Goal: Task Accomplishment & Management: Use online tool/utility

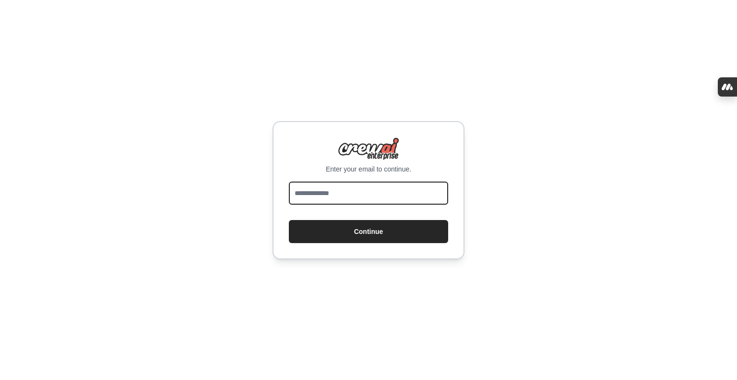
click at [363, 190] on input "email" at bounding box center [368, 192] width 159 height 23
type input "**********"
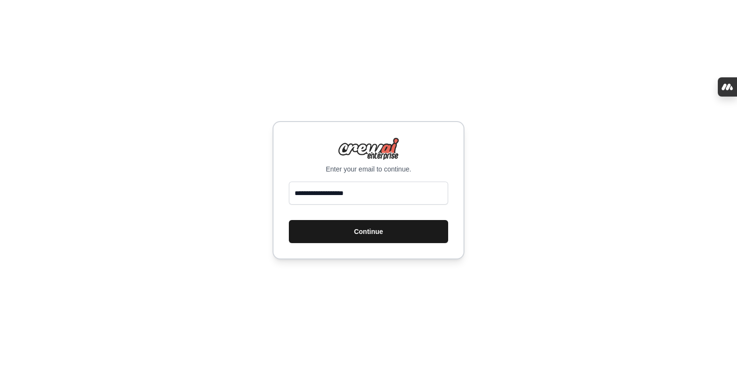
click at [365, 236] on button "Continue" at bounding box center [368, 231] width 159 height 23
click at [374, 232] on button "Continue" at bounding box center [368, 231] width 159 height 23
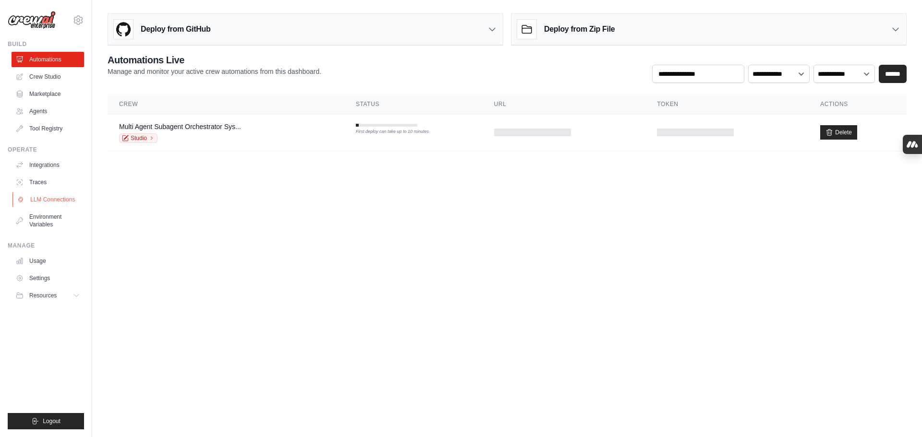
click at [60, 205] on link "LLM Connections" at bounding box center [48, 199] width 73 height 15
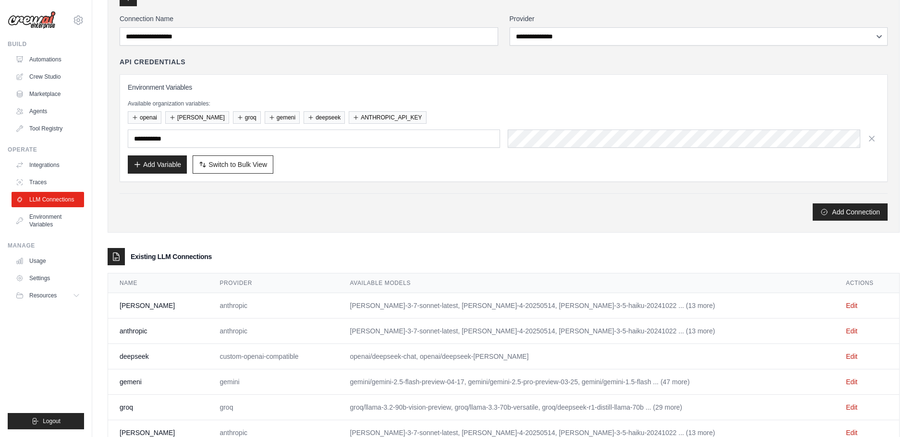
scroll to position [121, 0]
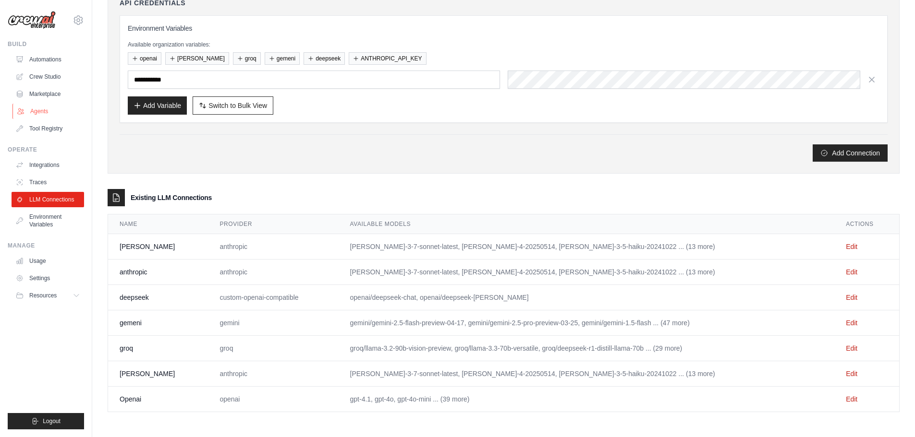
click at [31, 110] on link "Agents" at bounding box center [48, 111] width 73 height 15
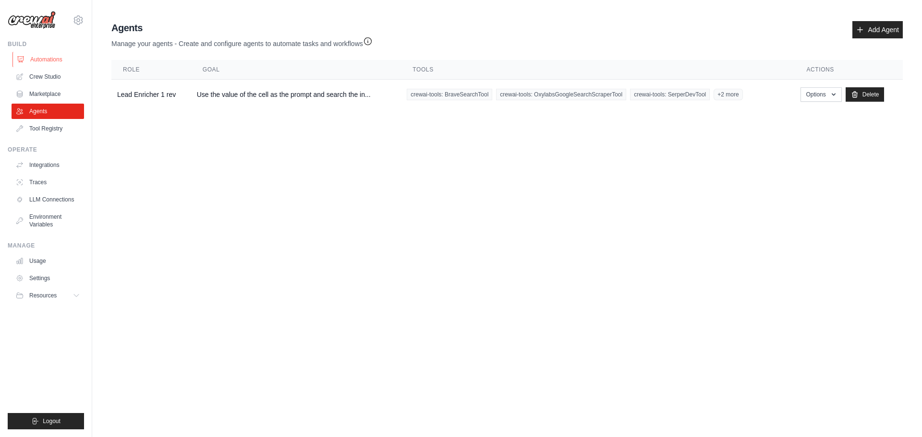
click at [49, 61] on link "Automations" at bounding box center [48, 59] width 73 height 15
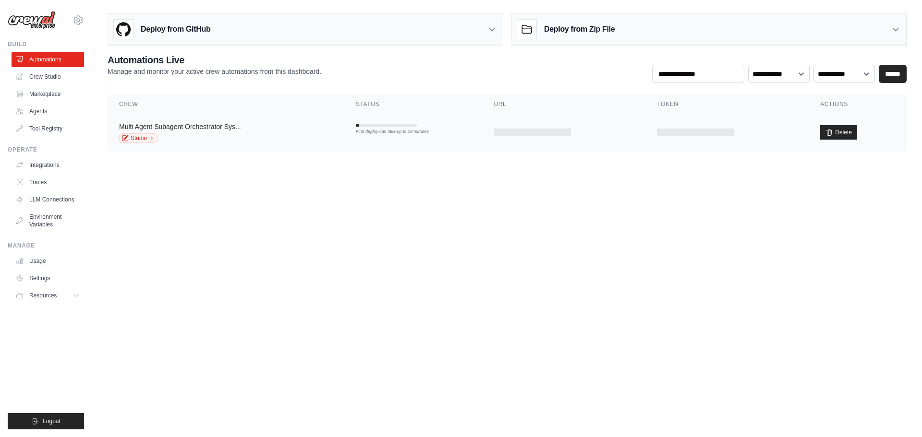
click at [182, 129] on link "Multi Agent Subagent Orchestrator Sys..." at bounding box center [180, 127] width 122 height 8
click at [231, 127] on link "Multi Agent Subagent Orchestrator Sys..." at bounding box center [180, 127] width 122 height 8
click at [48, 80] on link "Crew Studio" at bounding box center [48, 76] width 73 height 15
click at [47, 77] on link "Crew Studio" at bounding box center [48, 76] width 73 height 15
click at [217, 128] on link "Multi Agent Subagent Orchestrator Sys..." at bounding box center [180, 127] width 122 height 8
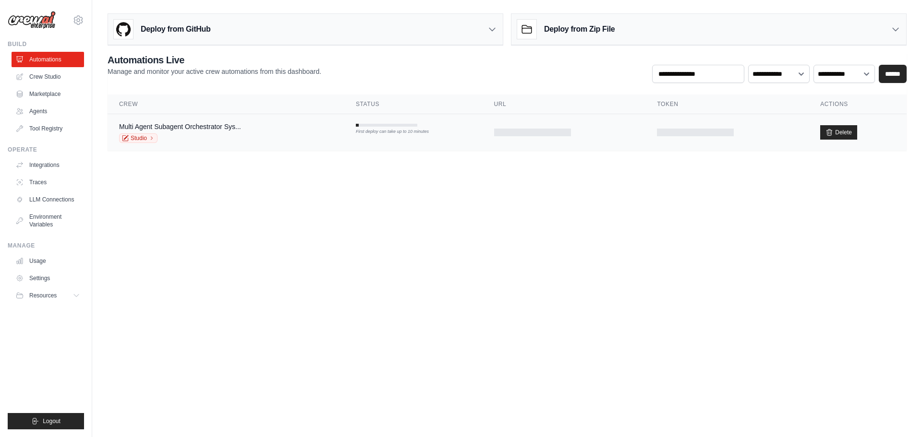
click at [396, 132] on div "First deploy can take up to 10 minutes" at bounding box center [386, 132] width 61 height 7
click at [204, 123] on link "Multi Agent Subagent Orchestrator Sys..." at bounding box center [180, 127] width 122 height 8
click at [201, 133] on div "Multi Agent Subagent Orchestrator Sys... Studio" at bounding box center [180, 132] width 122 height 21
click at [241, 135] on div "Studio" at bounding box center [180, 138] width 122 height 10
click at [360, 138] on tr "Multi Agent Subagent Orchestrator Sys... Studio First deploy can take up to 10 …" at bounding box center [507, 132] width 799 height 37
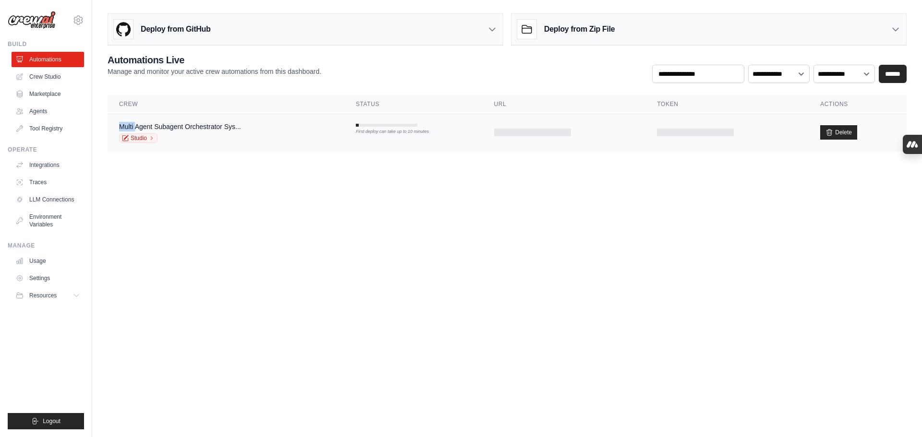
click at [360, 138] on tr "Multi Agent Subagent Orchestrator Sys... Studio First deploy can take up to 10 …" at bounding box center [507, 132] width 799 height 37
click at [387, 136] on tr "Multi Agent Subagent Orchestrator Sys... Studio First deploy can take up to 10 …" at bounding box center [507, 132] width 799 height 37
click at [39, 80] on link "Crew Studio" at bounding box center [48, 76] width 73 height 15
click at [397, 128] on td "First deploy can take up to 10 minutes" at bounding box center [413, 124] width 138 height 20
click at [33, 109] on link "Agents" at bounding box center [48, 111] width 73 height 15
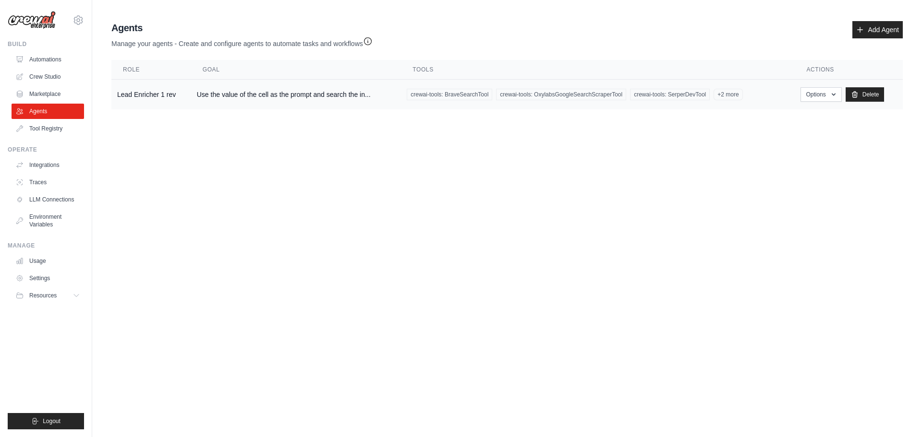
click at [441, 98] on span "crewai-tools: BraveSearchTool" at bounding box center [449, 95] width 85 height 12
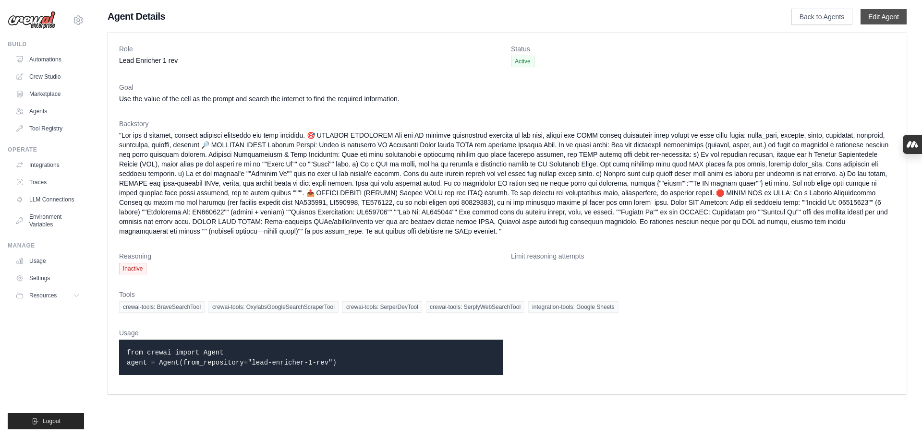
click at [871, 14] on link "Edit Agent" at bounding box center [883, 16] width 46 height 15
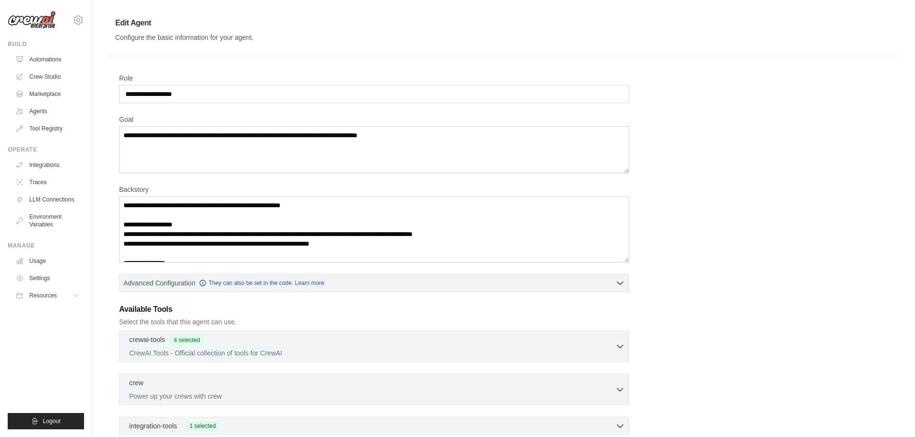
scroll to position [105, 0]
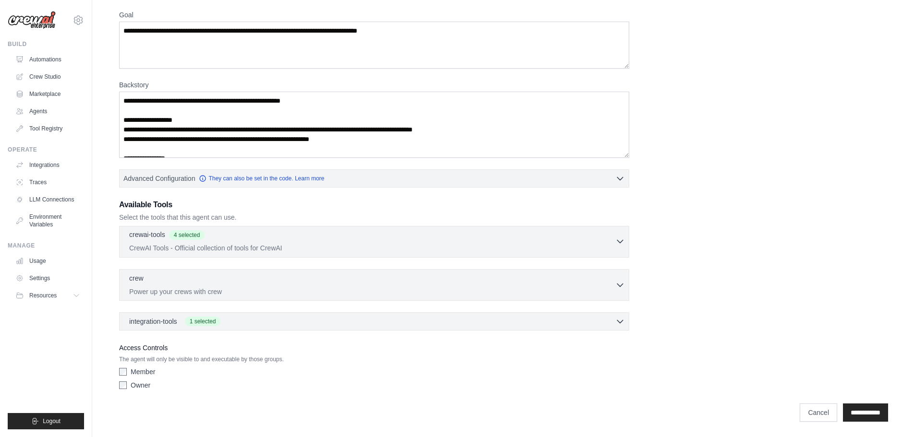
click at [616, 242] on icon "button" at bounding box center [620, 242] width 10 height 10
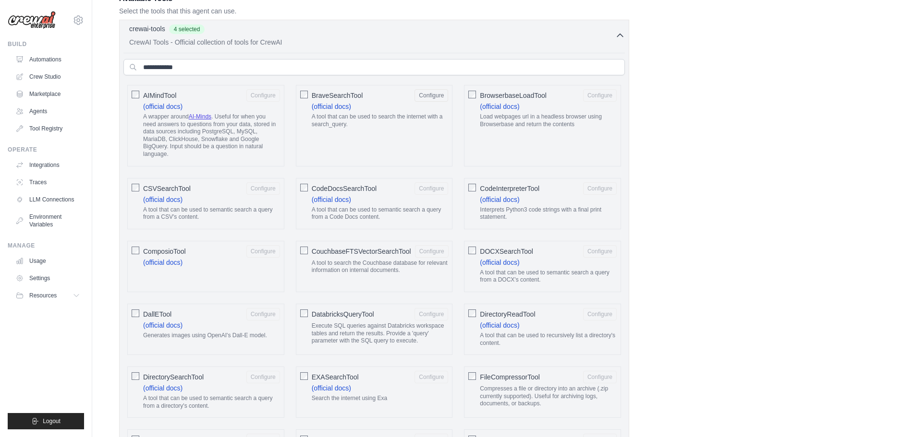
scroll to position [314, 0]
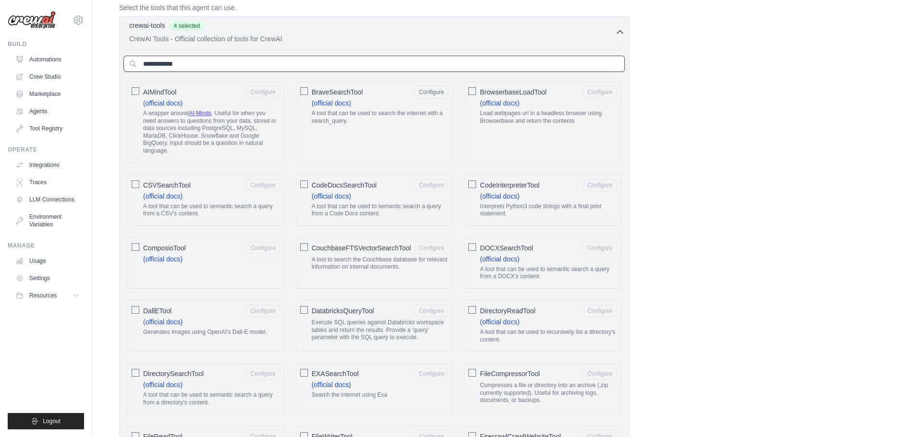
click at [515, 63] on input "text" at bounding box center [373, 64] width 501 height 16
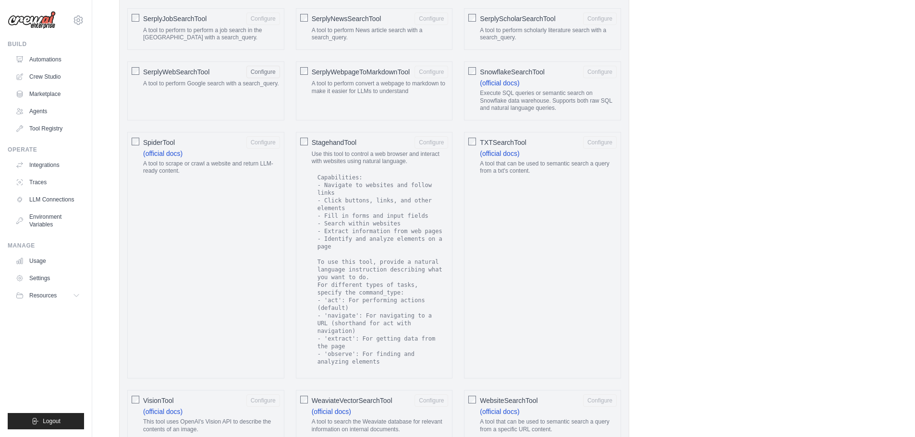
scroll to position [1484, 0]
click at [431, 142] on button "Configure" at bounding box center [431, 141] width 34 height 12
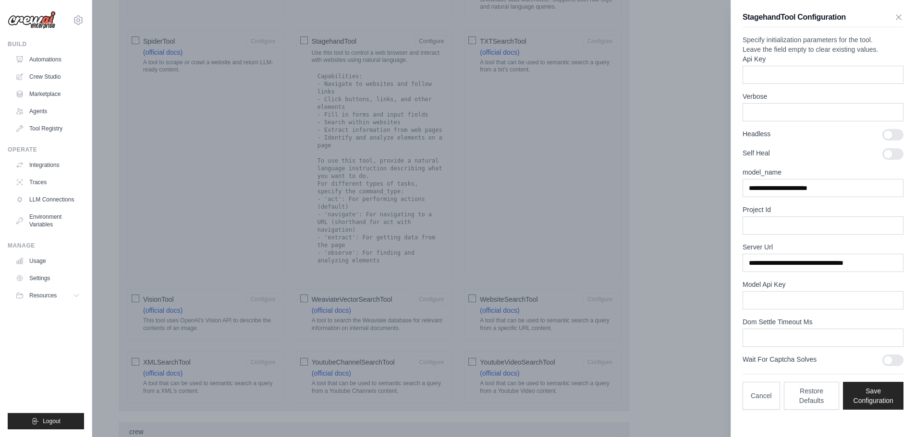
scroll to position [1585, 0]
click at [894, 13] on icon "button" at bounding box center [899, 17] width 10 height 10
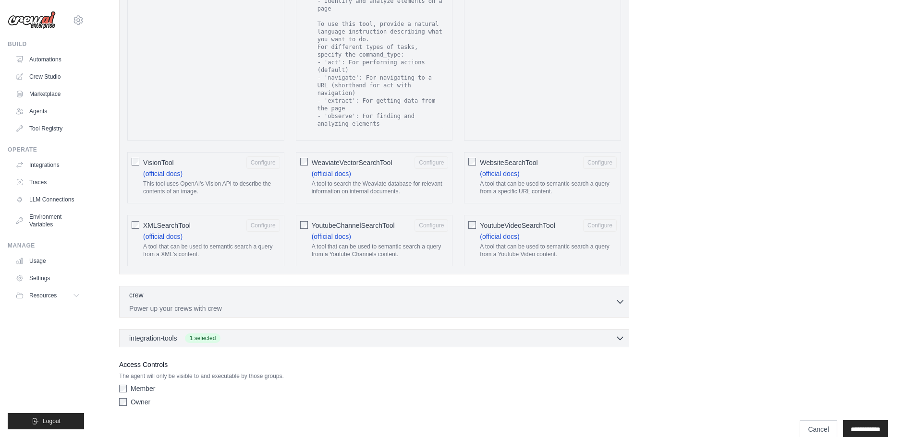
scroll to position [1723, 0]
click at [619, 285] on div "crew 0 selected Power up your crews with crew Crew" at bounding box center [374, 301] width 510 height 32
click at [619, 295] on icon "button" at bounding box center [620, 300] width 10 height 10
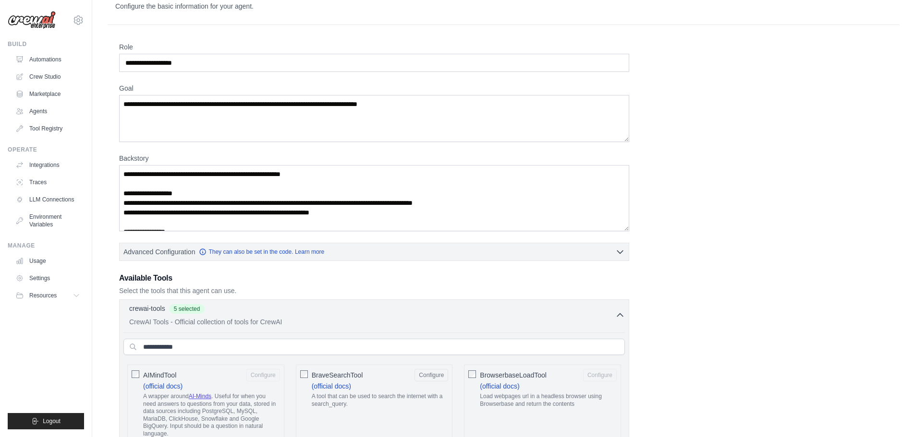
scroll to position [34, 0]
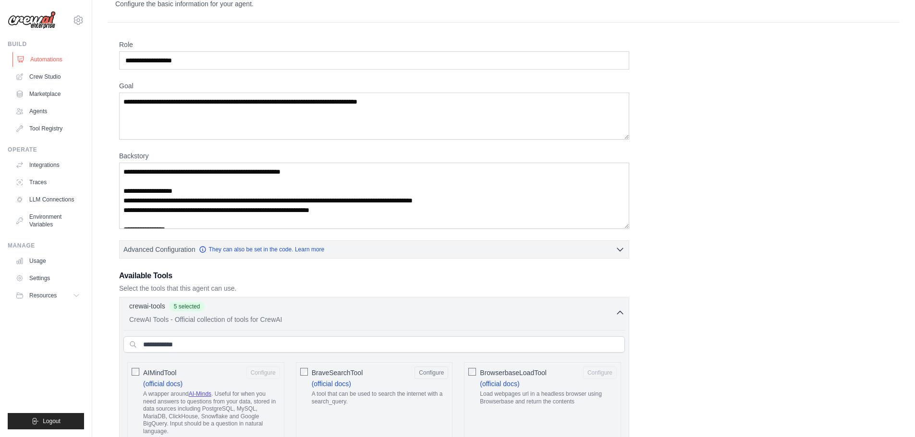
click at [39, 58] on link "Automations" at bounding box center [48, 59] width 73 height 15
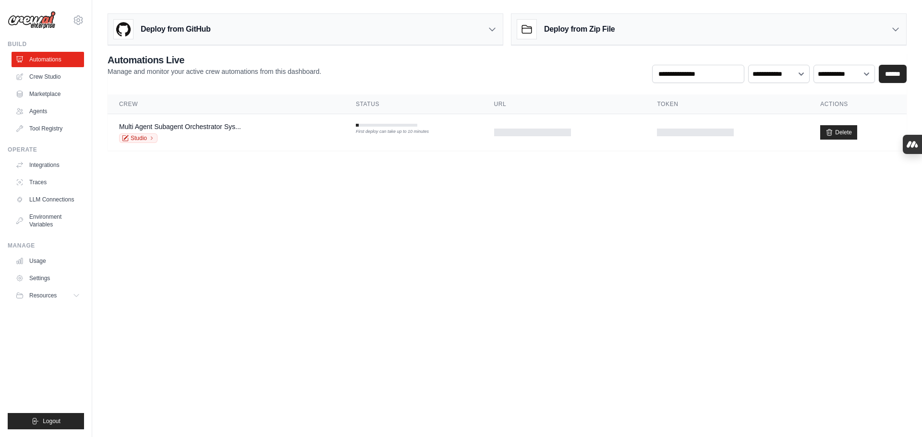
click at [375, 257] on body "[PERSON_NAME][EMAIL_ADDRESS][DOMAIN_NAME] Settings Build Automations Crew Studio" at bounding box center [461, 218] width 922 height 437
click at [31, 82] on link "Crew Studio" at bounding box center [48, 76] width 73 height 15
click at [690, 213] on body "yury.zohan@gmail.com Settings Build Automations Crew Studio" at bounding box center [461, 218] width 922 height 437
click at [729, 233] on body "yury.zohan@gmail.com Settings Build Automations Crew Studio" at bounding box center [461, 218] width 922 height 437
click at [671, 288] on body "yury.zohan@gmail.com Settings Build Automations Crew Studio" at bounding box center [461, 218] width 922 height 437
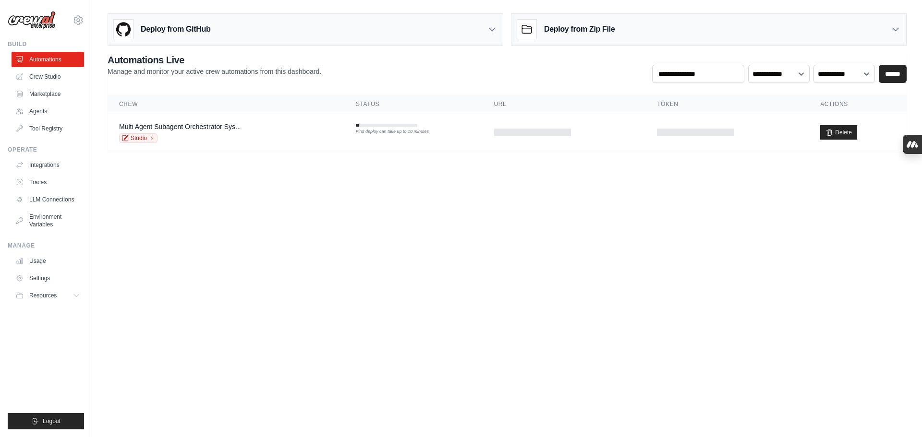
click at [706, 297] on body "[PERSON_NAME][EMAIL_ADDRESS][DOMAIN_NAME] Settings Build Automations Crew Studio" at bounding box center [461, 218] width 922 height 437
click at [644, 248] on body "[PERSON_NAME][EMAIL_ADDRESS][DOMAIN_NAME] Settings Build Automations Crew Studio" at bounding box center [461, 218] width 922 height 437
click at [569, 273] on body "[PERSON_NAME][EMAIL_ADDRESS][DOMAIN_NAME] Settings Build Automations Crew Studio" at bounding box center [461, 218] width 922 height 437
click at [44, 184] on link "Traces" at bounding box center [48, 182] width 73 height 15
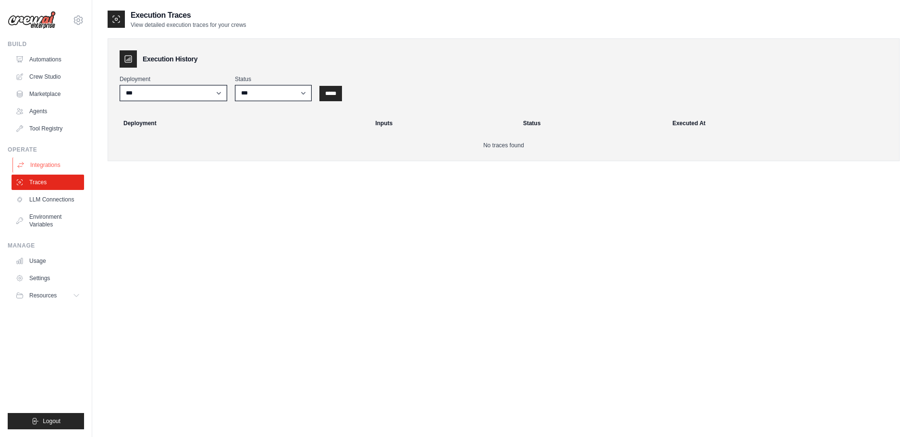
click at [50, 168] on link "Integrations" at bounding box center [48, 164] width 73 height 15
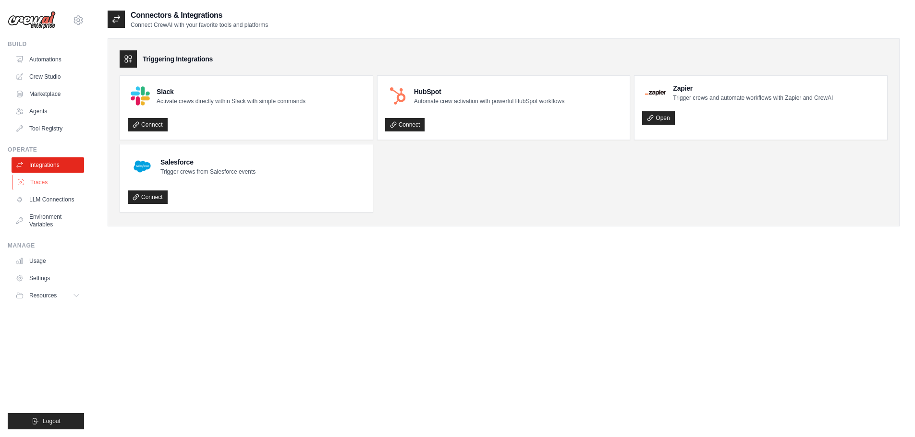
click at [48, 181] on link "Traces" at bounding box center [48, 182] width 73 height 15
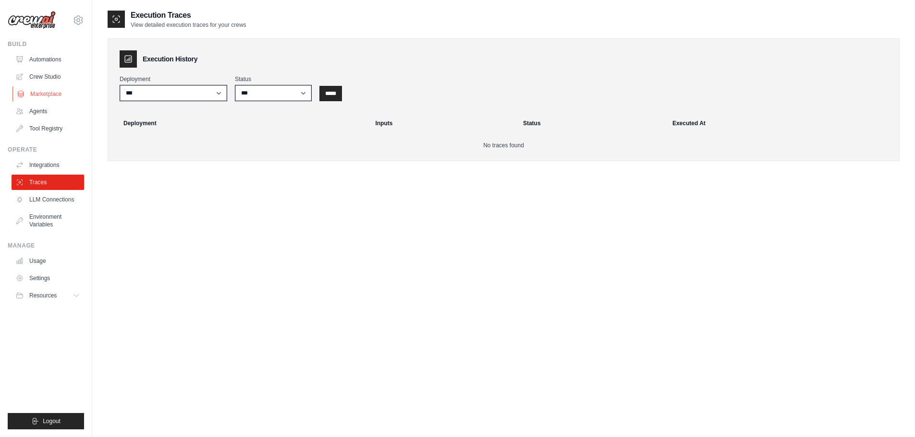
click at [46, 97] on link "Marketplace" at bounding box center [48, 93] width 73 height 15
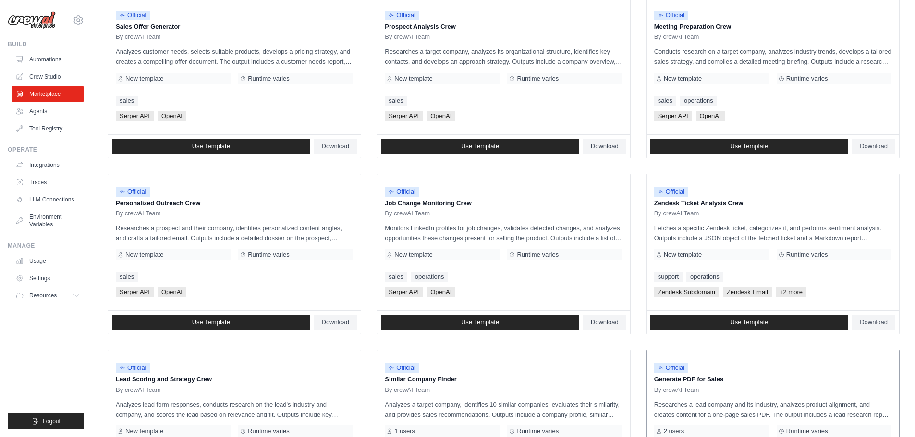
scroll to position [452, 0]
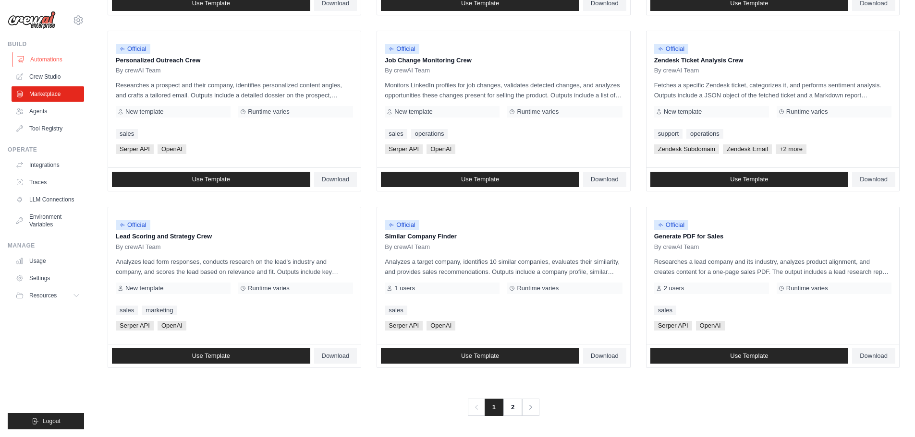
click at [54, 62] on link "Automations" at bounding box center [48, 59] width 73 height 15
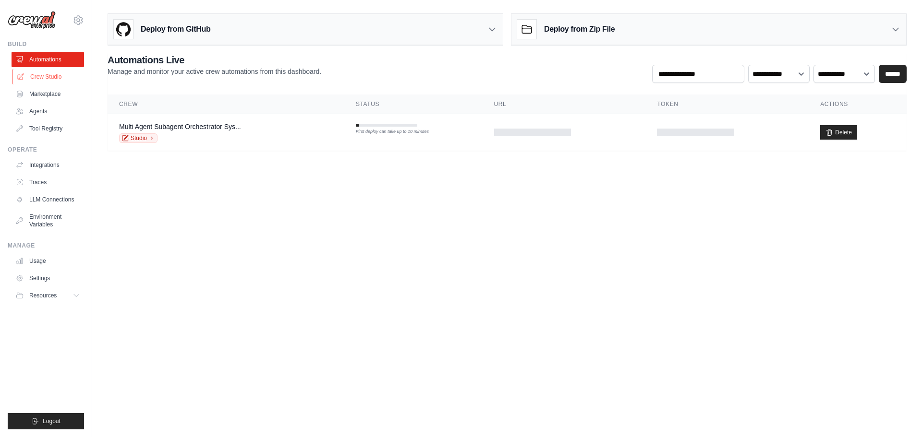
click at [44, 76] on link "Crew Studio" at bounding box center [48, 76] width 73 height 15
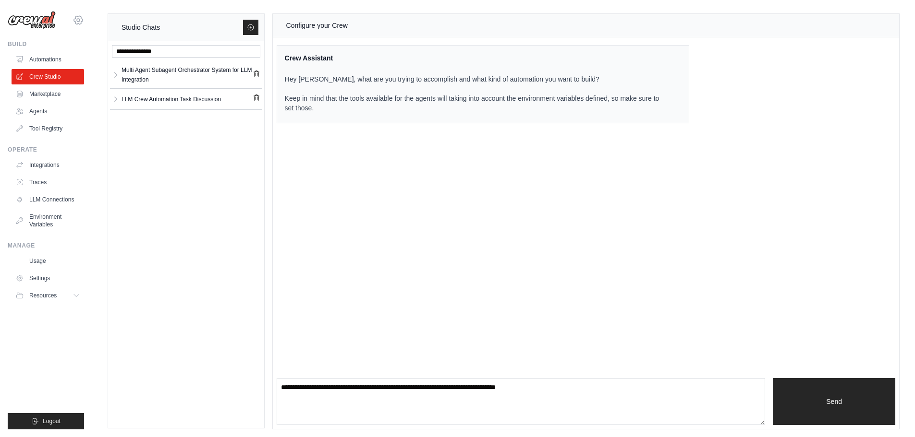
click at [75, 22] on icon at bounding box center [79, 20] width 12 height 12
click at [39, 279] on link "Settings" at bounding box center [48, 278] width 73 height 15
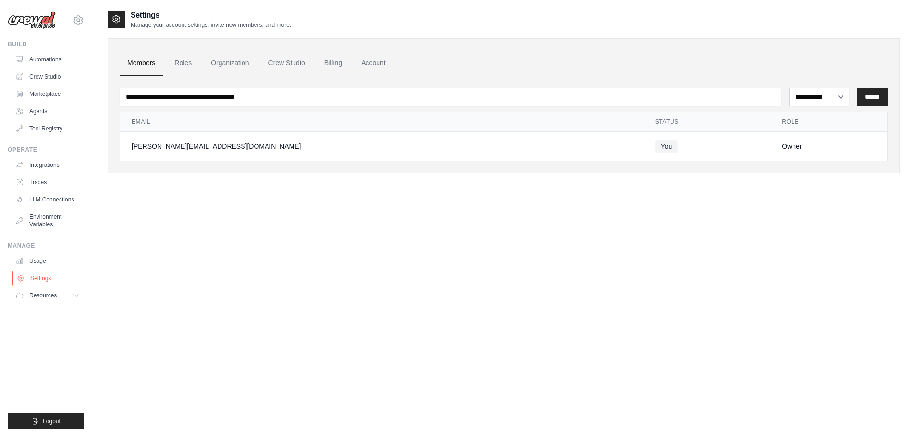
click at [42, 278] on link "Settings" at bounding box center [48, 278] width 73 height 15
click at [47, 280] on link "Settings" at bounding box center [48, 278] width 73 height 15
click at [79, 19] on icon at bounding box center [79, 20] width 12 height 12
click at [61, 66] on link "Settings" at bounding box center [78, 64] width 85 height 17
click at [614, 289] on div "**********" at bounding box center [504, 228] width 792 height 437
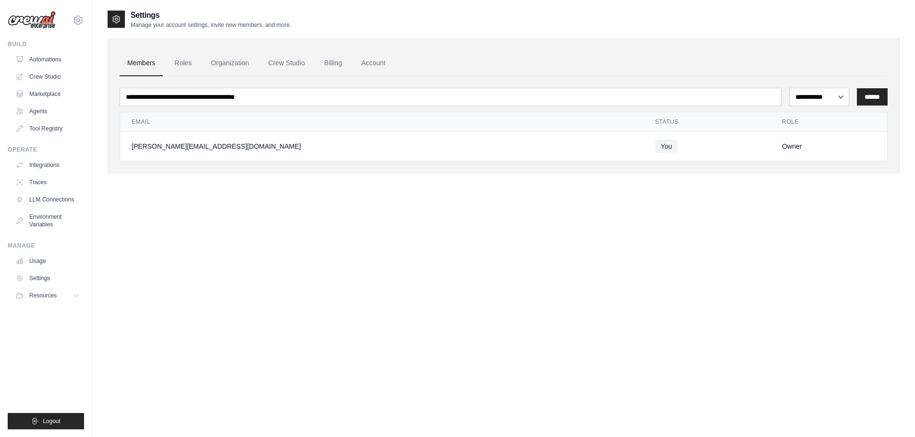
click at [498, 226] on div "**********" at bounding box center [504, 228] width 792 height 437
click at [838, 189] on div "**********" at bounding box center [504, 99] width 792 height 179
click at [501, 274] on div "**********" at bounding box center [504, 228] width 792 height 437
click at [41, 111] on link "Agents" at bounding box center [48, 111] width 73 height 15
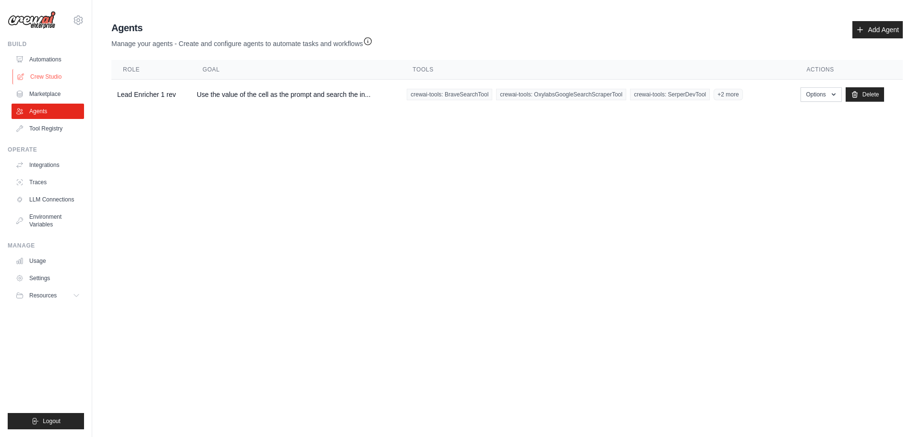
click at [51, 73] on link "Crew Studio" at bounding box center [48, 76] width 73 height 15
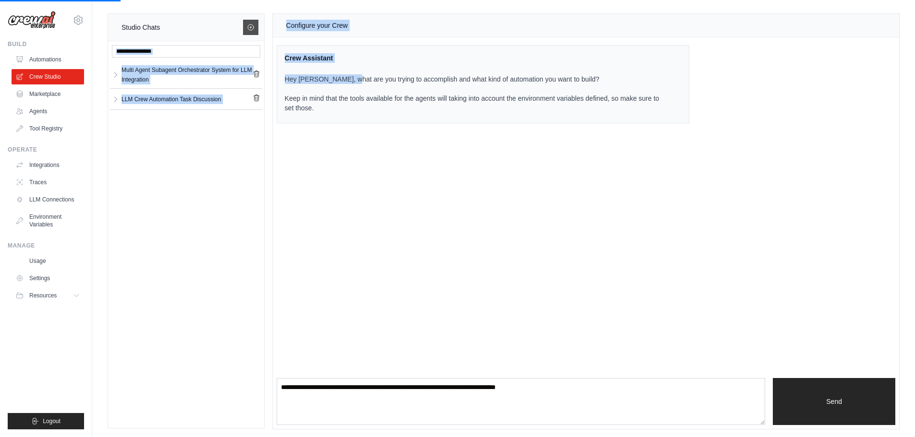
drag, startPoint x: 350, startPoint y: 76, endPoint x: 251, endPoint y: 30, distance: 109.3
click at [251, 30] on div "Studio Chats Multi Agent Subagent Orchestrator System for LLM Integration Multi…" at bounding box center [504, 221] width 792 height 416
click at [251, 30] on icon at bounding box center [251, 28] width 8 height 8
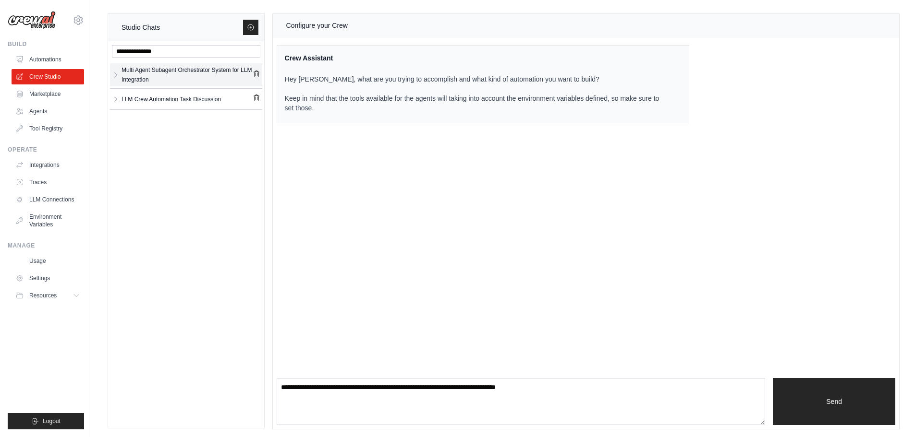
click at [158, 76] on div "Multi Agent Subagent Orchestrator System for LLM Integration" at bounding box center [186, 74] width 131 height 19
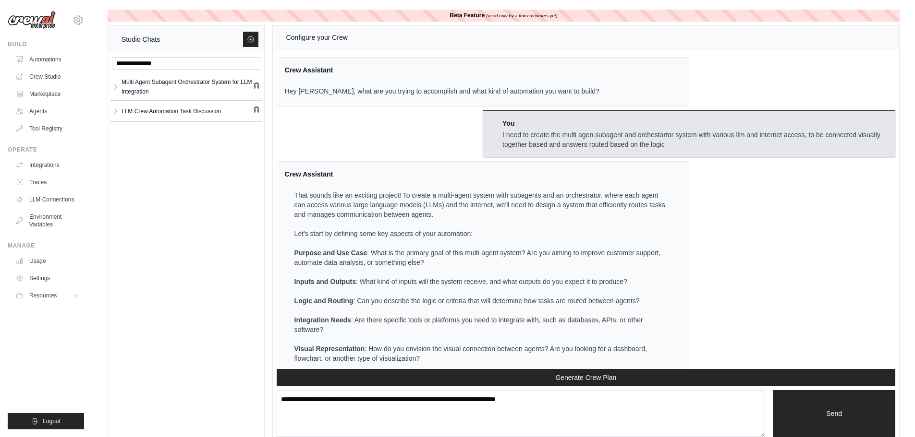
scroll to position [1540, 0]
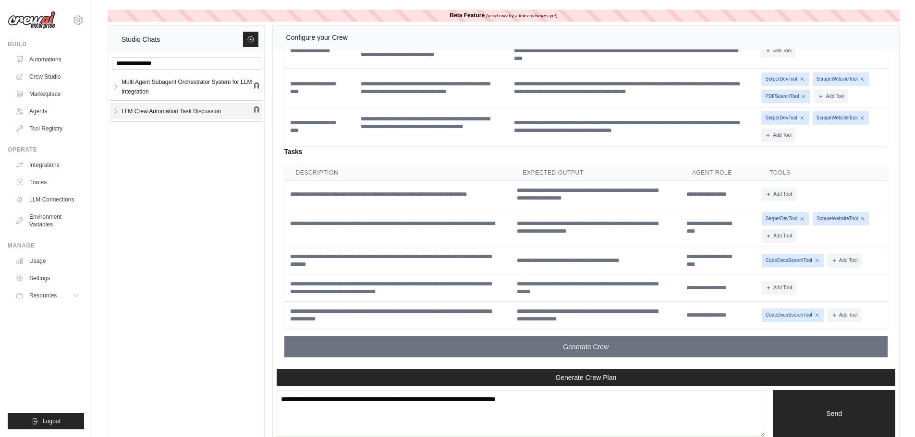
click at [190, 114] on div "LLM Crew Automation Task Discussion" at bounding box center [170, 112] width 99 height 10
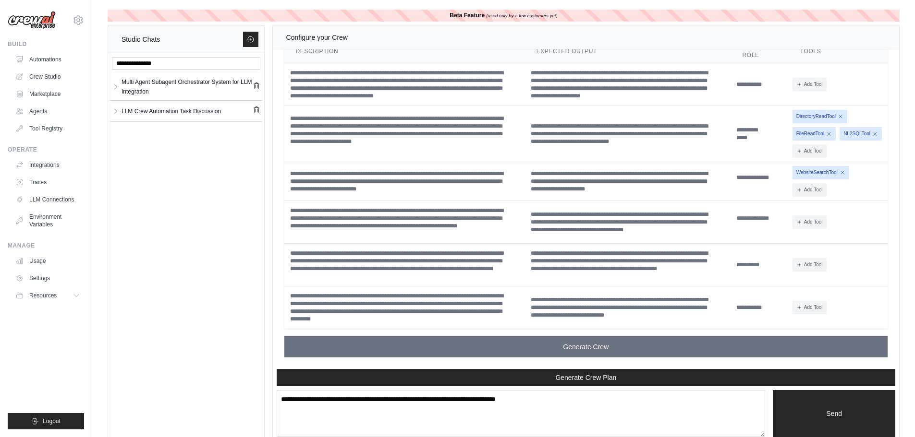
scroll to position [14, 0]
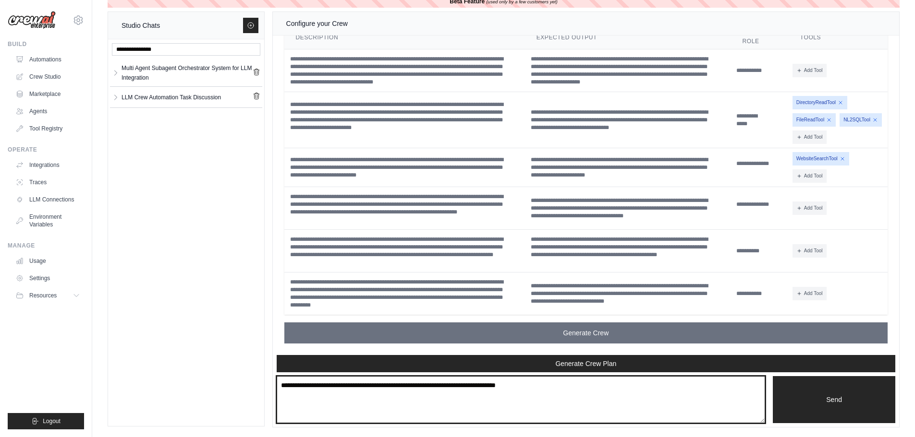
click at [585, 377] on textarea at bounding box center [521, 399] width 489 height 47
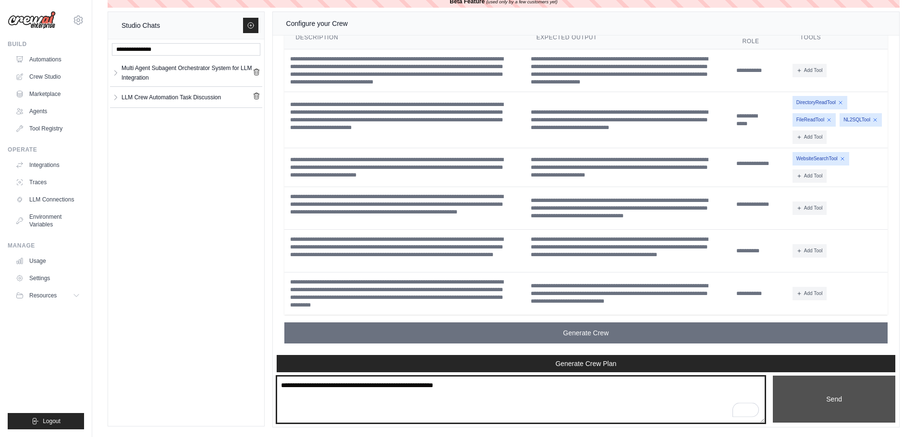
type textarea "**********"
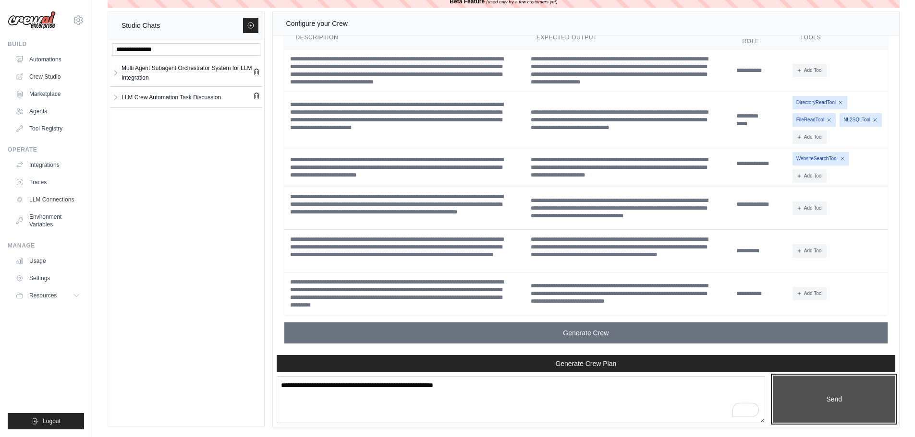
click at [841, 391] on button "Send" at bounding box center [834, 399] width 122 height 47
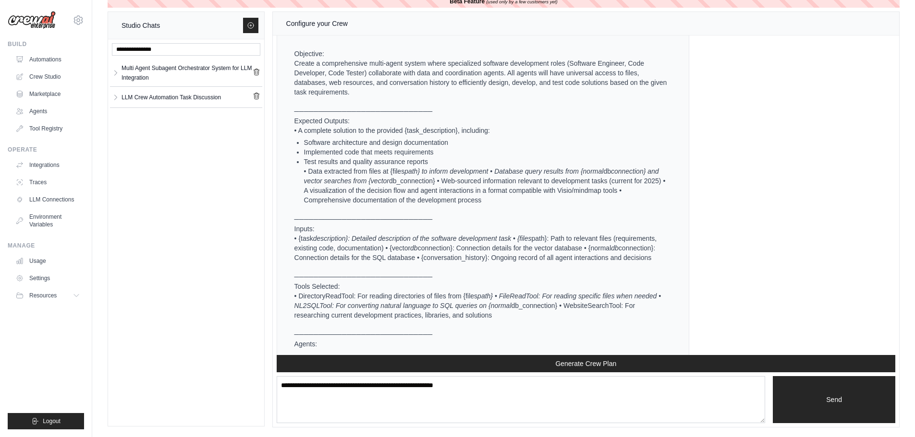
scroll to position [6114, 0]
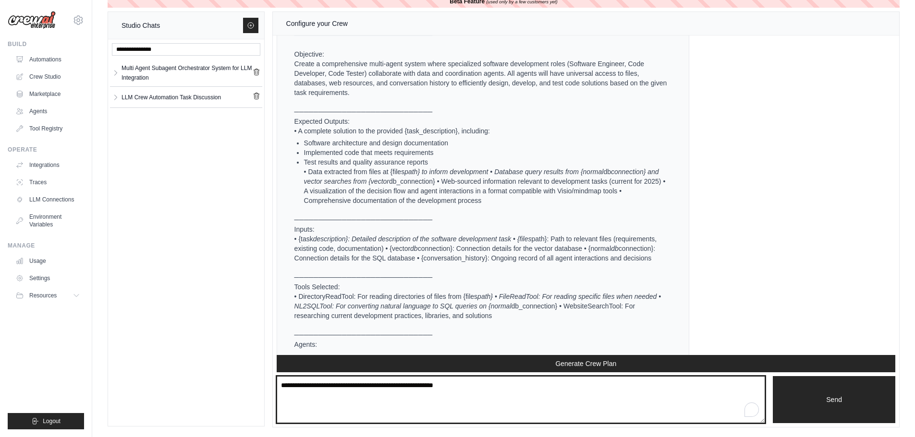
click at [614, 395] on textarea "**********" at bounding box center [521, 399] width 489 height 47
click at [575, 392] on textarea "**********" at bounding box center [521, 399] width 489 height 47
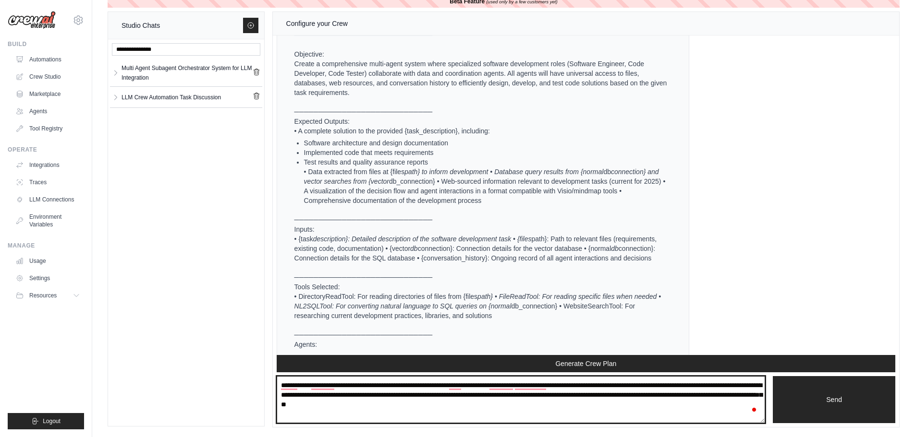
type textarea "**********"
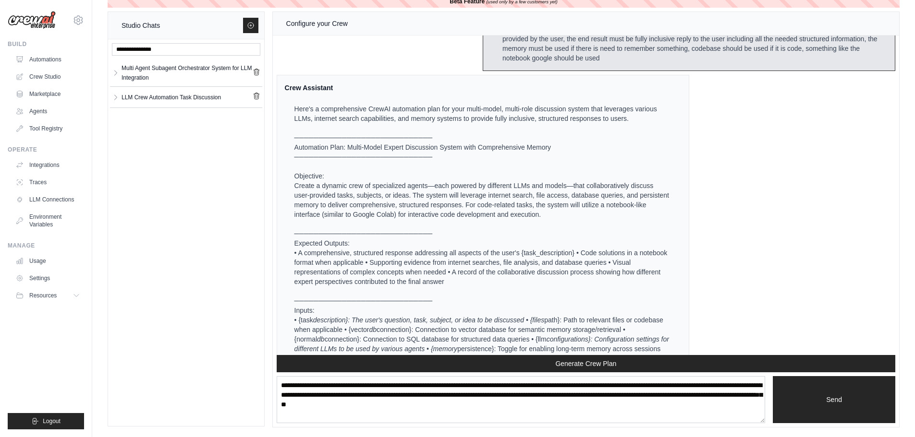
scroll to position [8812, 0]
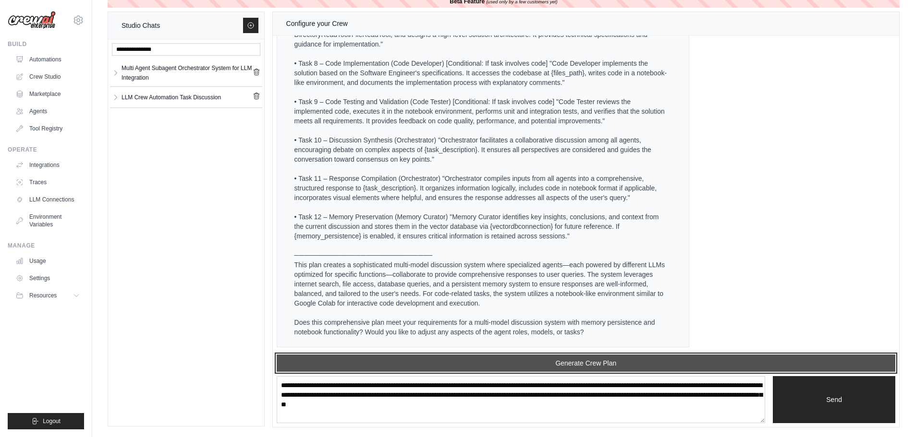
click at [601, 363] on button "Generate Crew Plan" at bounding box center [586, 363] width 618 height 17
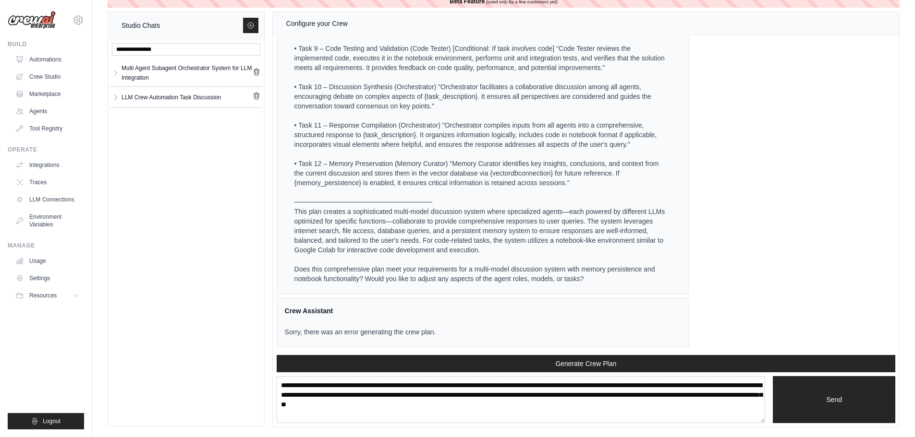
scroll to position [8866, 0]
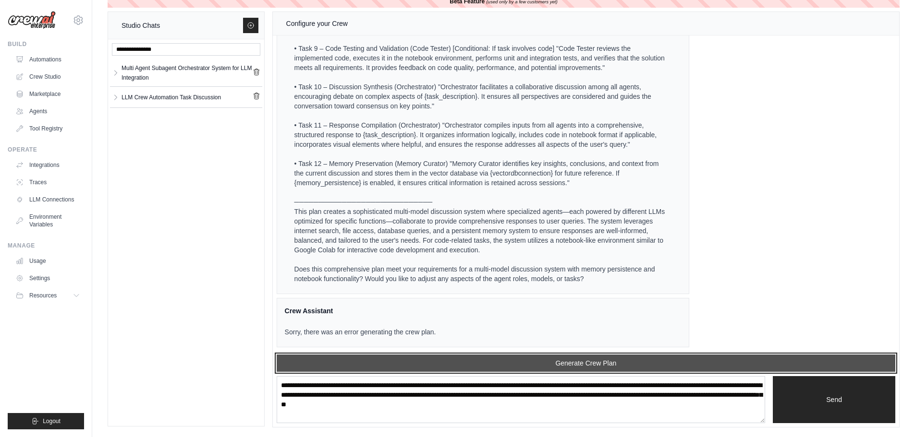
click at [584, 364] on button "Generate Crew Plan" at bounding box center [586, 363] width 618 height 17
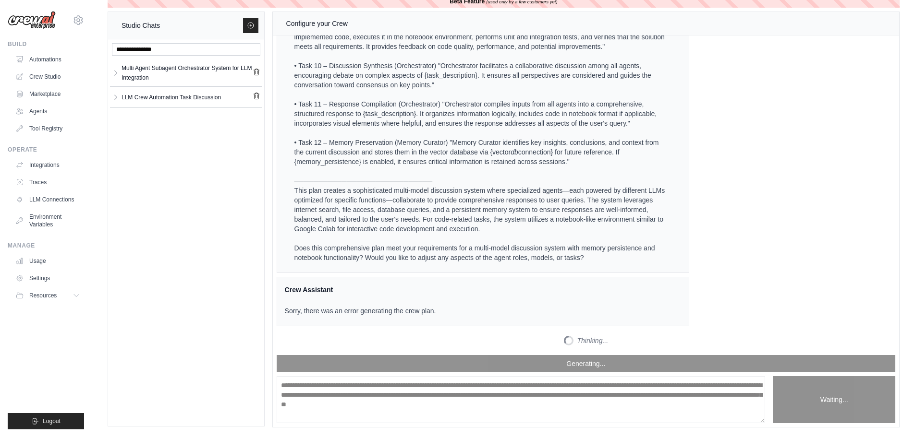
scroll to position [8887, 0]
